Goal: Communication & Community: Answer question/provide support

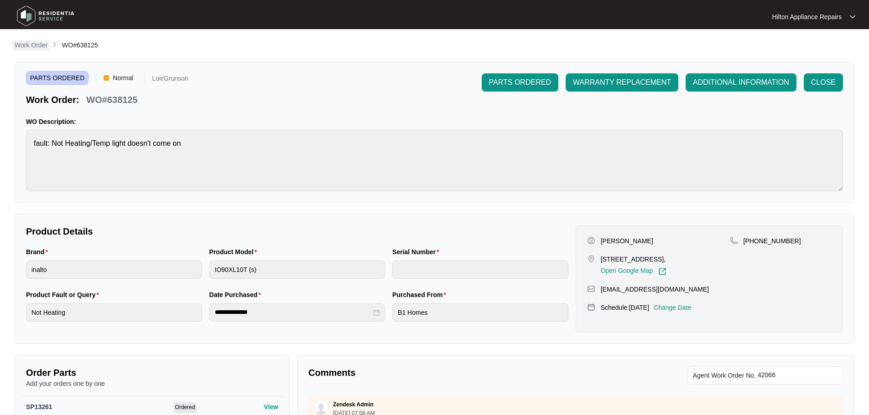
click at [32, 45] on p "Work Order" at bounding box center [31, 45] width 33 height 9
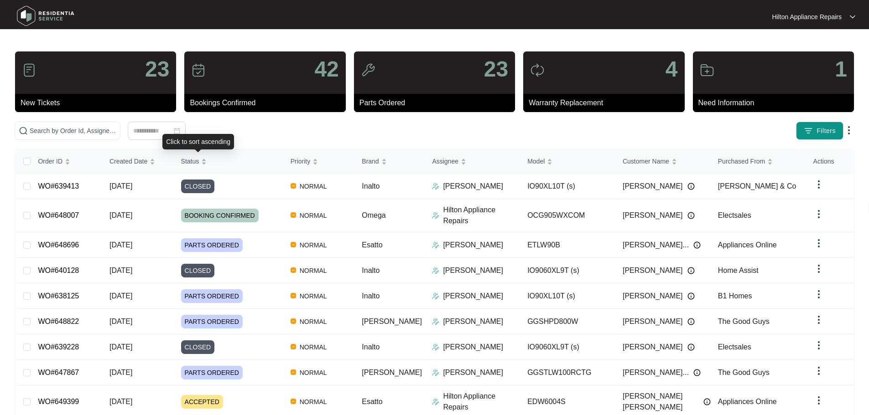
click at [187, 137] on div "Click to sort ascending" at bounding box center [198, 142] width 72 height 16
click at [106, 134] on input "text" at bounding box center [73, 131] width 87 height 10
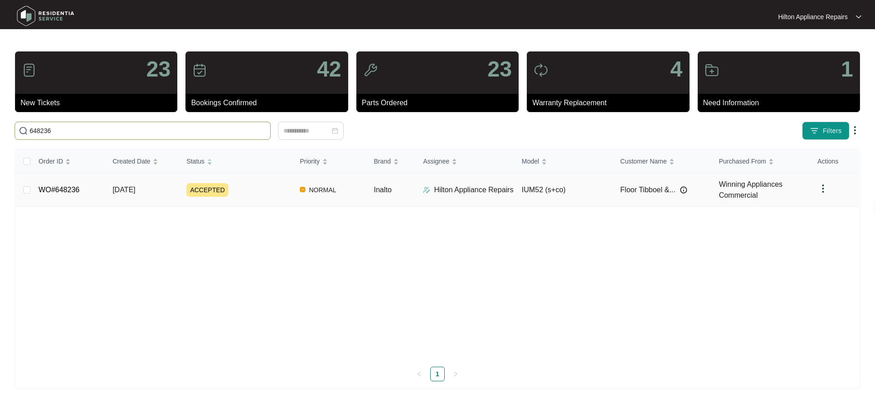
type input "648236"
click at [271, 192] on div "ACCEPTED" at bounding box center [239, 190] width 106 height 14
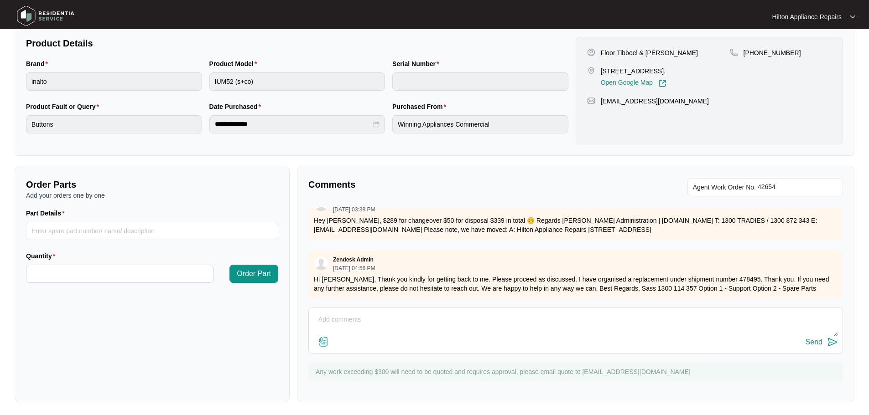
scroll to position [190, 0]
click at [427, 315] on textarea at bounding box center [575, 324] width 524 height 24
paste textarea "Hi Floor Tibboel & [PERSON_NAME], We have attempted to make contact to schedule…"
type textarea "LMTC + sent txt Hi Floor Tibboel & [PERSON_NAME], We have attempted to make con…"
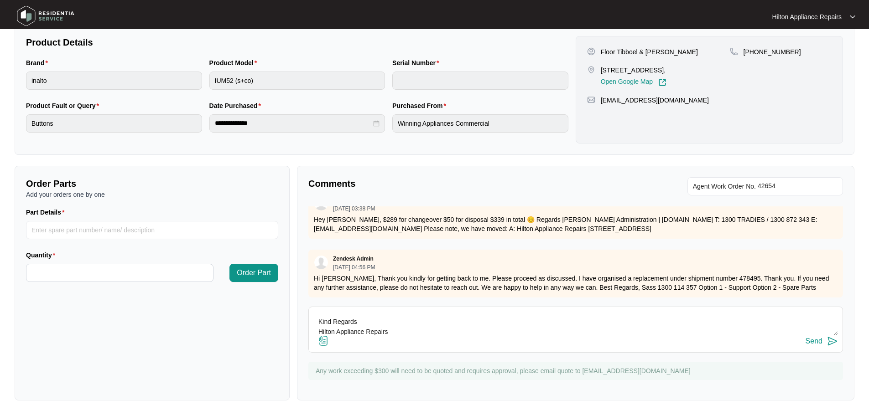
click at [808, 341] on div "Send" at bounding box center [813, 341] width 17 height 8
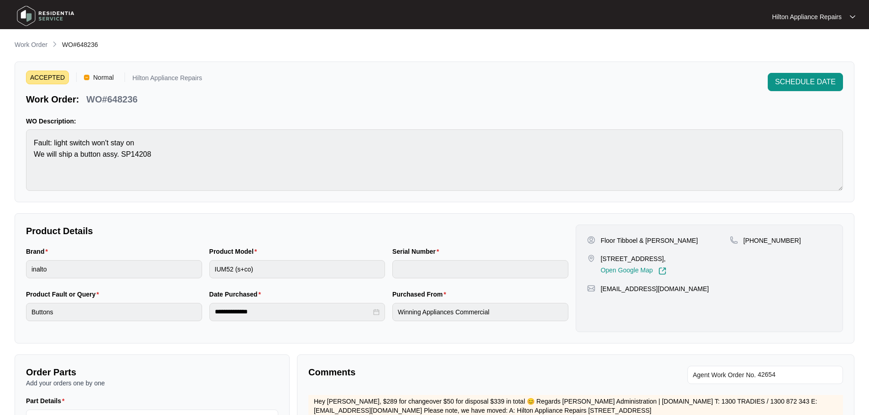
scroll to position [0, 0]
click at [36, 41] on p "Work Order" at bounding box center [31, 45] width 33 height 9
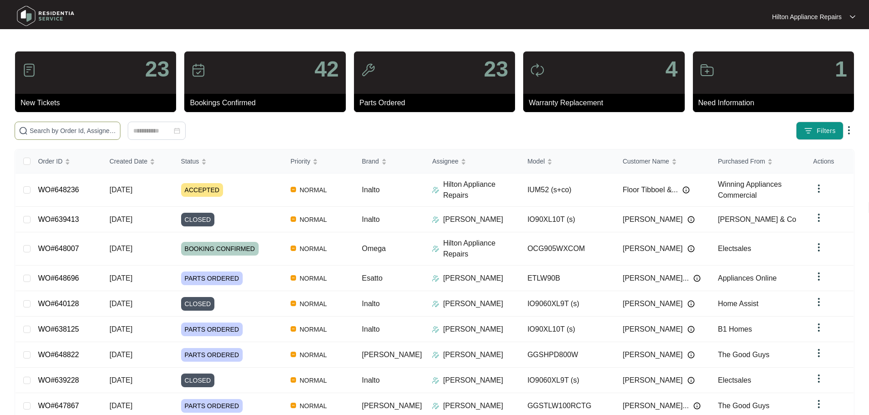
click at [116, 129] on input "text" at bounding box center [73, 131] width 87 height 10
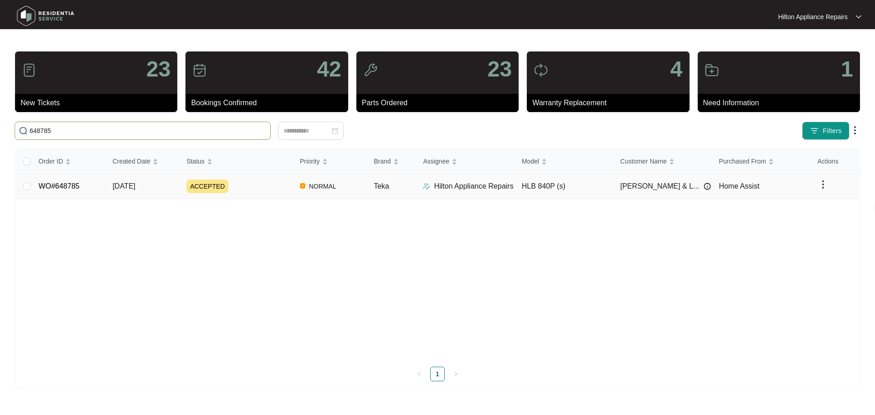
type input "648785"
click at [270, 184] on div "ACCEPTED" at bounding box center [239, 187] width 106 height 14
